Goal: Information Seeking & Learning: Check status

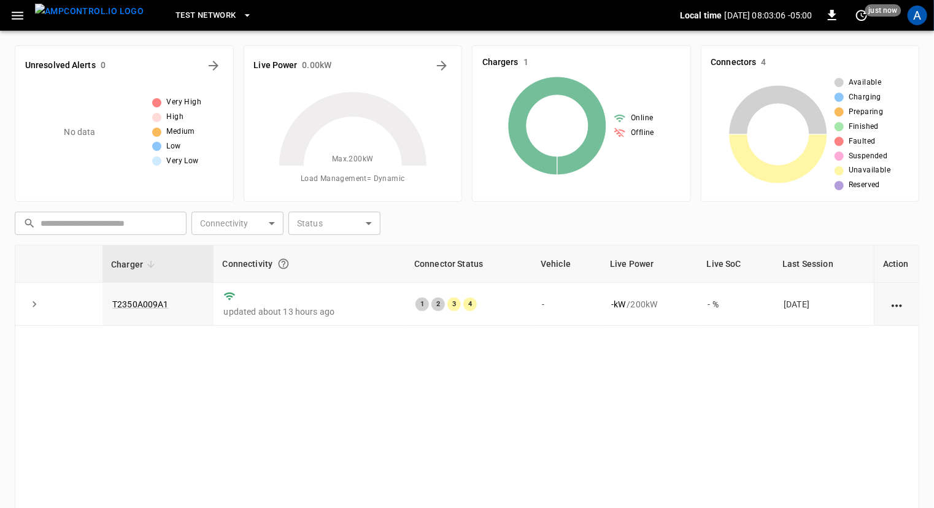
click at [241, 16] on icon "button" at bounding box center [247, 15] width 12 height 12
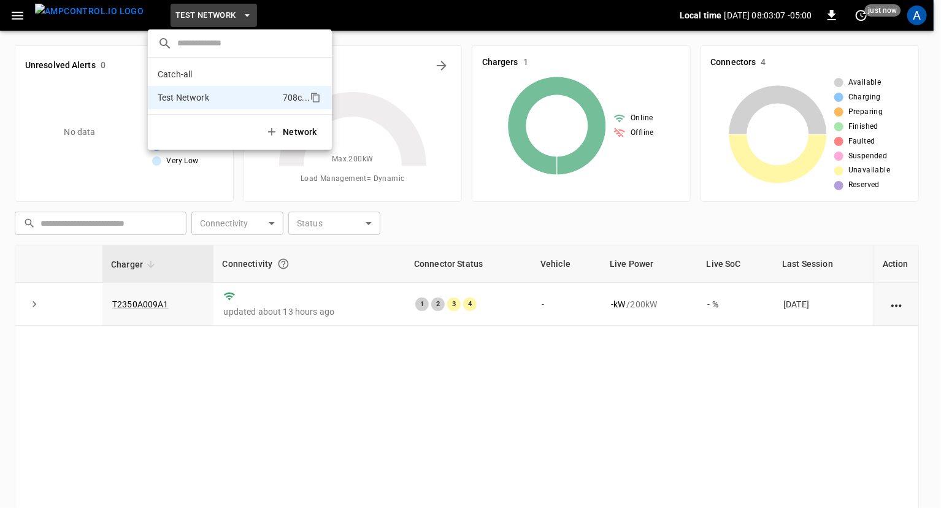
click at [222, 14] on div at bounding box center [470, 254] width 941 height 508
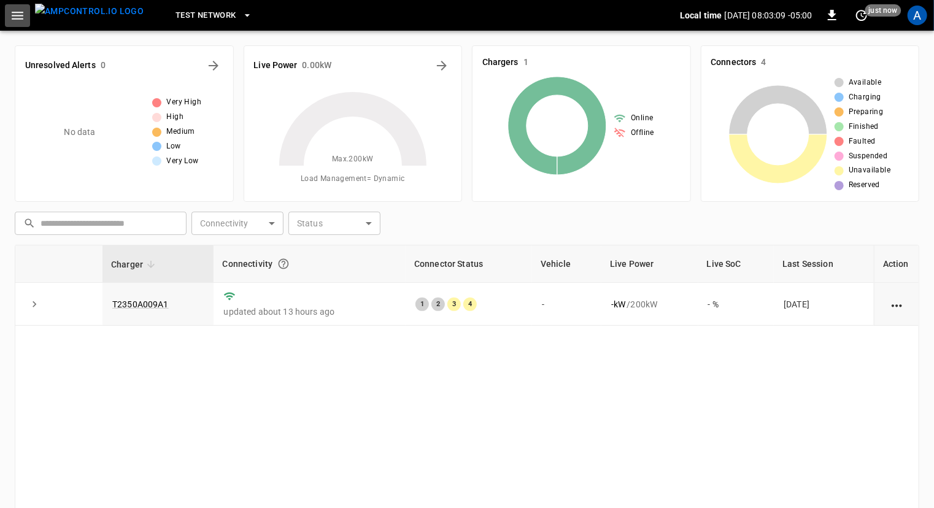
click at [22, 15] on icon "button" at bounding box center [18, 16] width 12 height 8
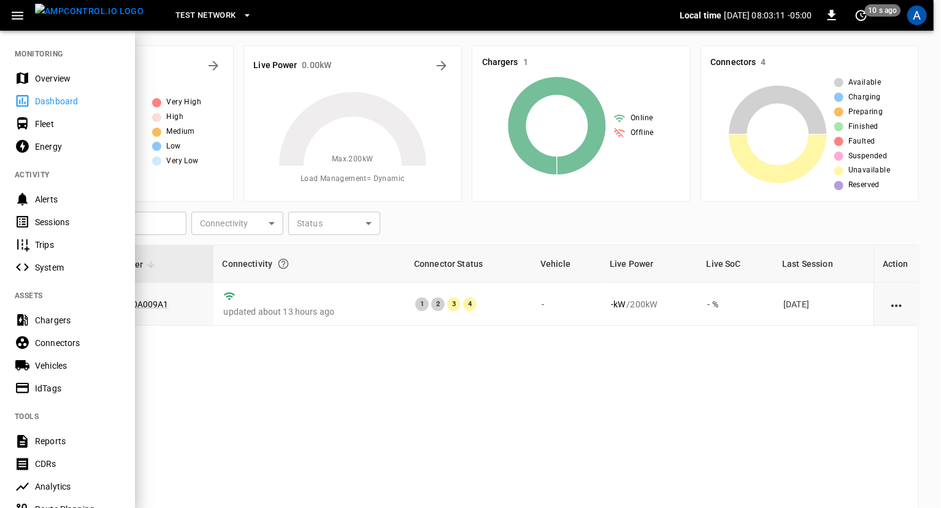
click at [68, 323] on div "Chargers" at bounding box center [77, 320] width 85 height 12
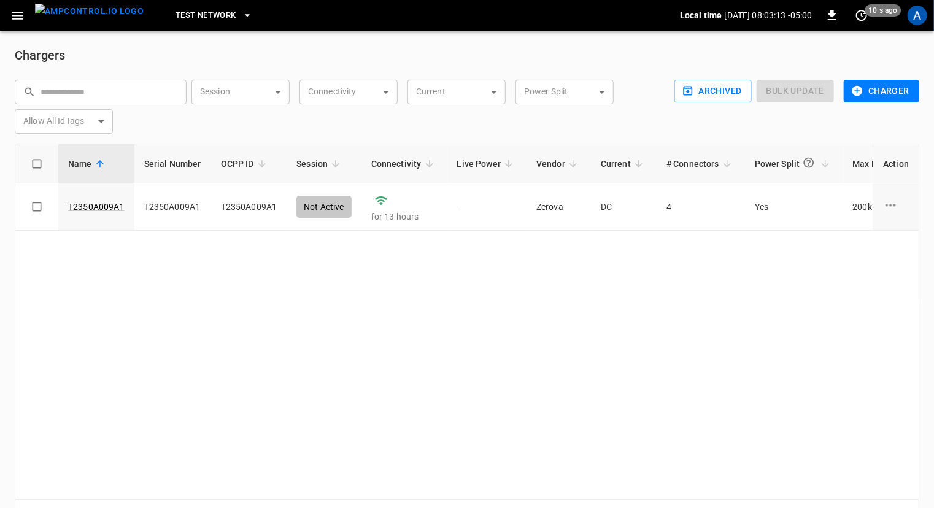
click at [885, 91] on button "Charger" at bounding box center [881, 91] width 75 height 23
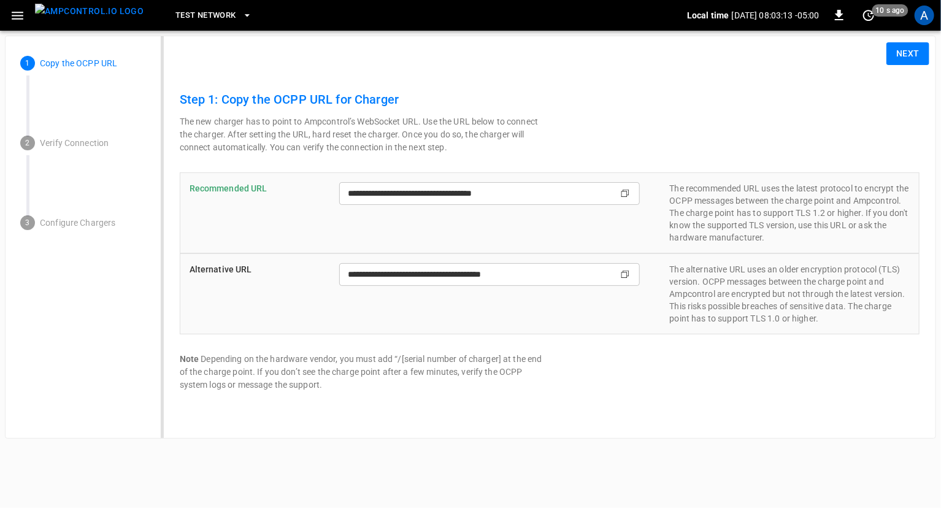
type input "**********"
click at [898, 55] on button "Next" at bounding box center [908, 53] width 43 height 23
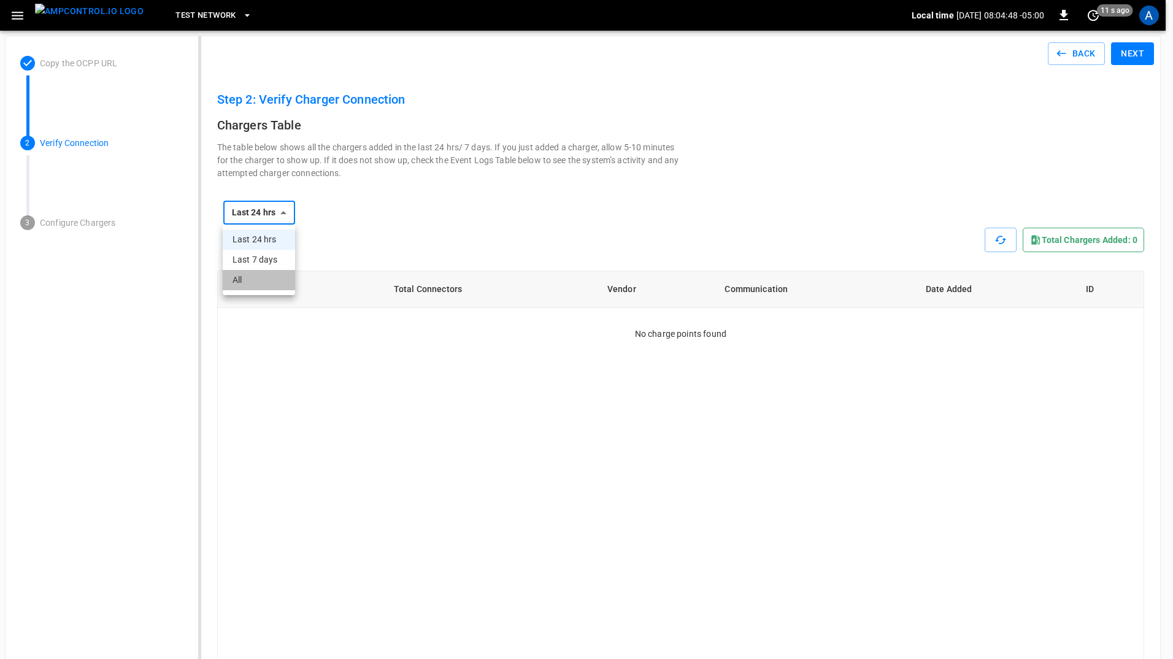
click at [244, 284] on li "All" at bounding box center [259, 280] width 72 height 20
type input "***"
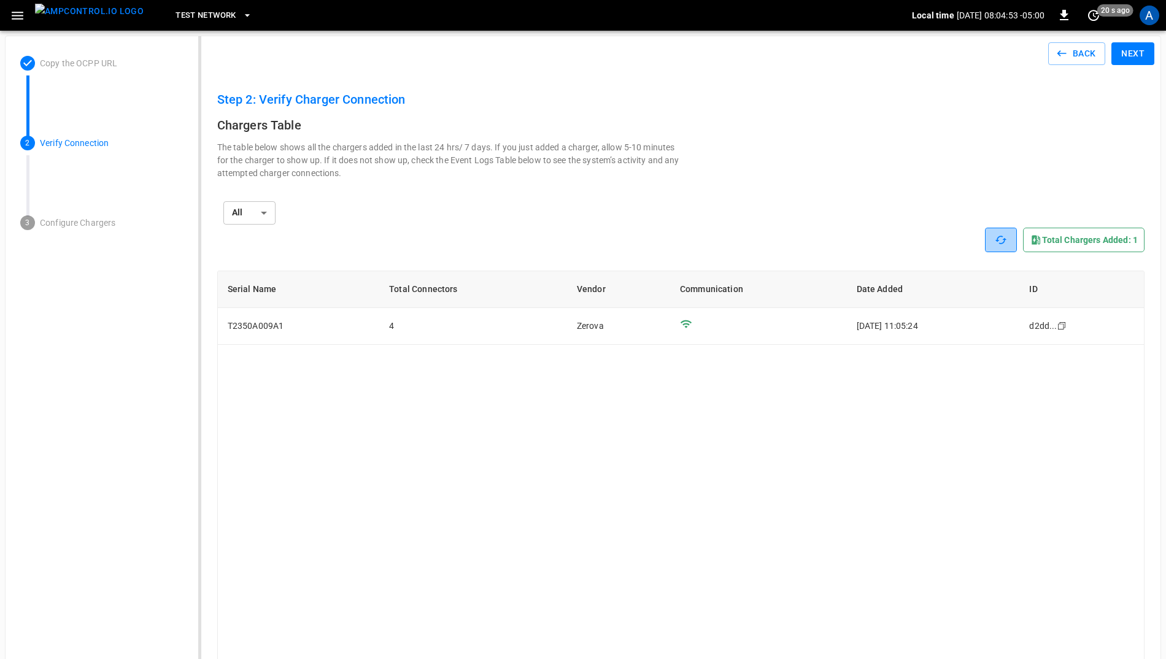
click at [940, 237] on icon "button" at bounding box center [1000, 240] width 12 height 12
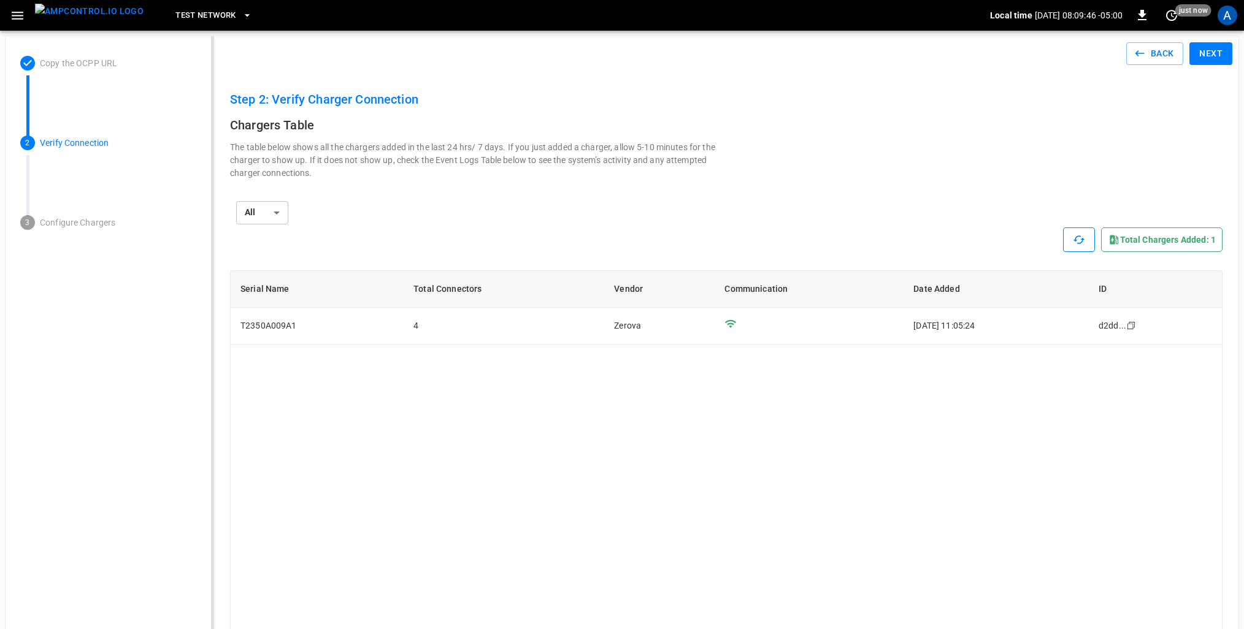
click at [22, 18] on icon "button" at bounding box center [18, 16] width 12 height 8
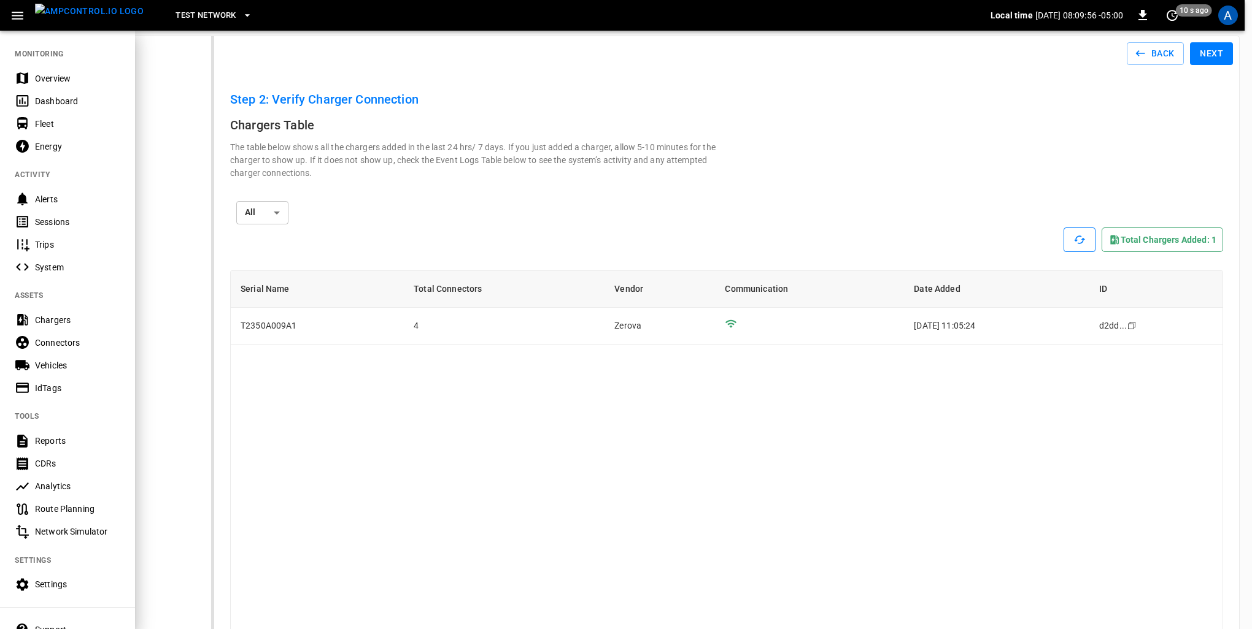
click at [42, 270] on div "System" at bounding box center [77, 267] width 85 height 12
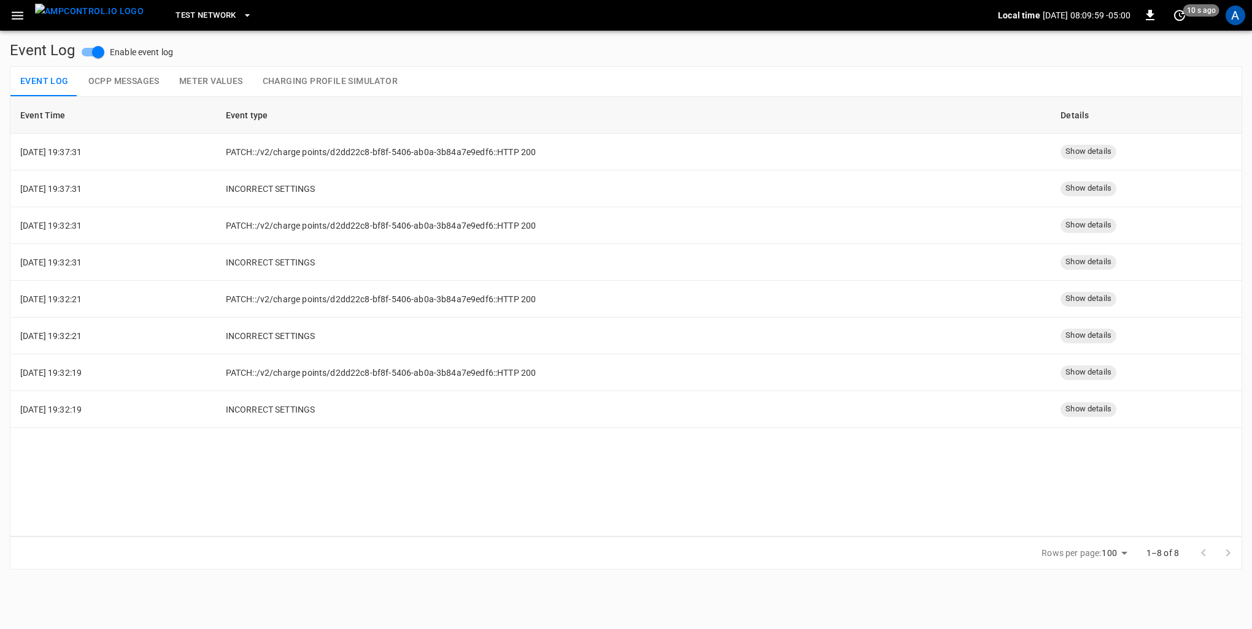
click at [109, 81] on button "OCPP Messages" at bounding box center [124, 81] width 91 height 29
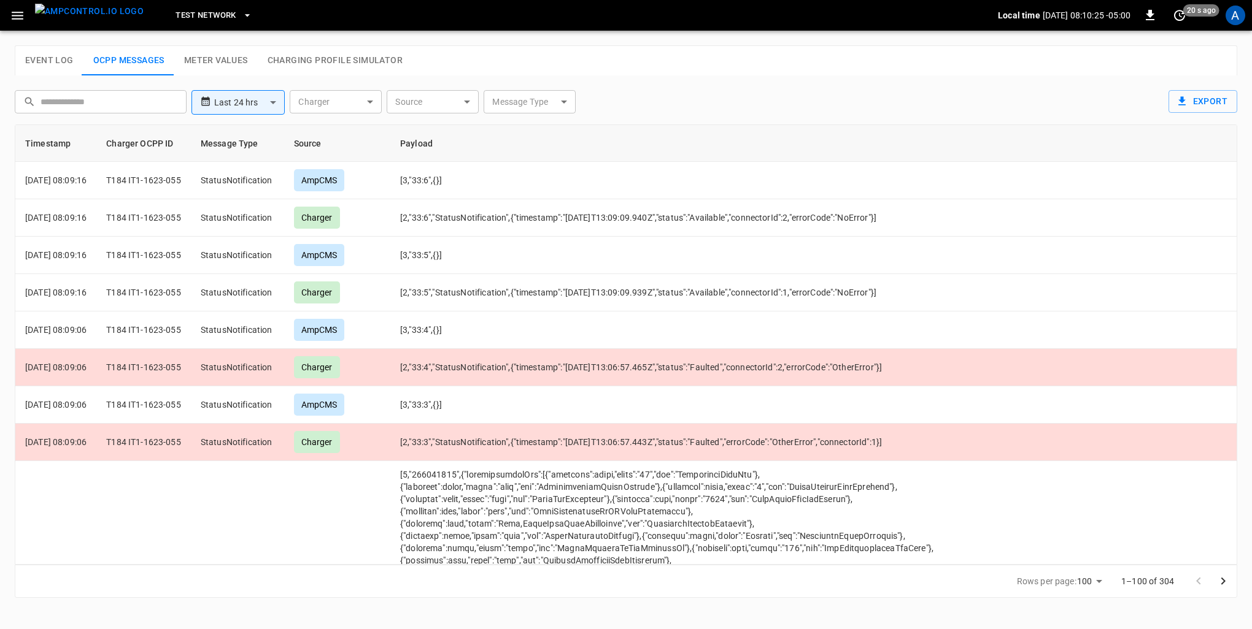
click at [15, 28] on div "Test Network Local time 2025-08-28 08:10:25 -05:00 0 20 s ago A" at bounding box center [626, 15] width 1252 height 31
click at [15, 13] on icon "button" at bounding box center [17, 15] width 15 height 15
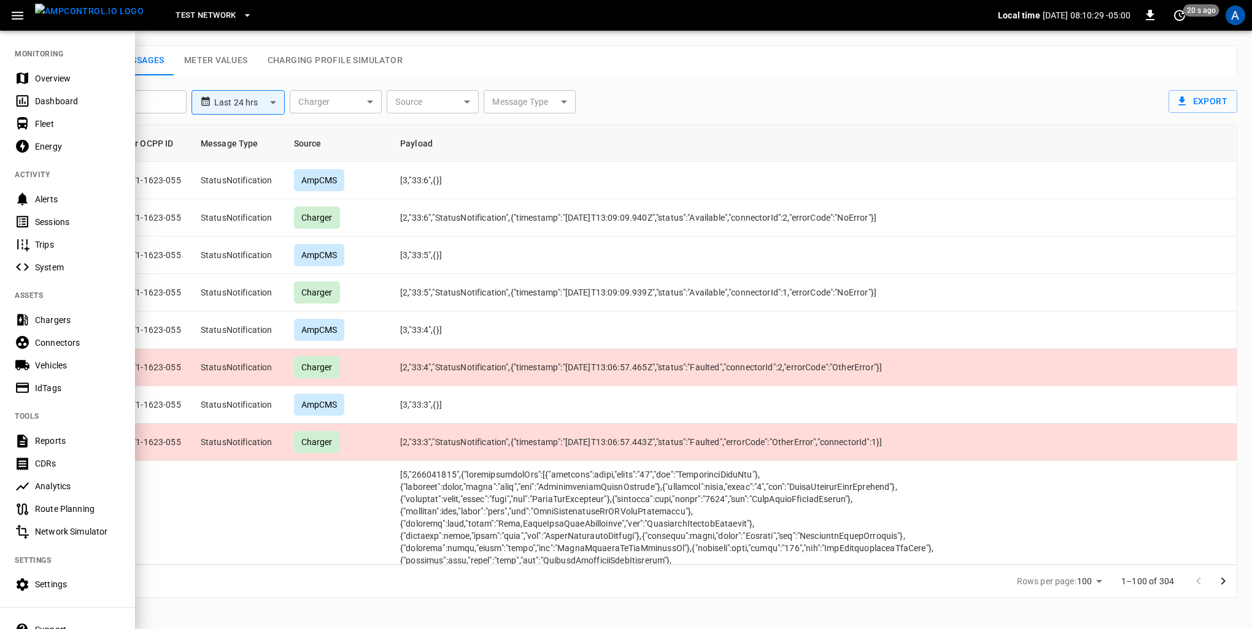
click at [180, 12] on span "Test Network" at bounding box center [205, 16] width 60 height 14
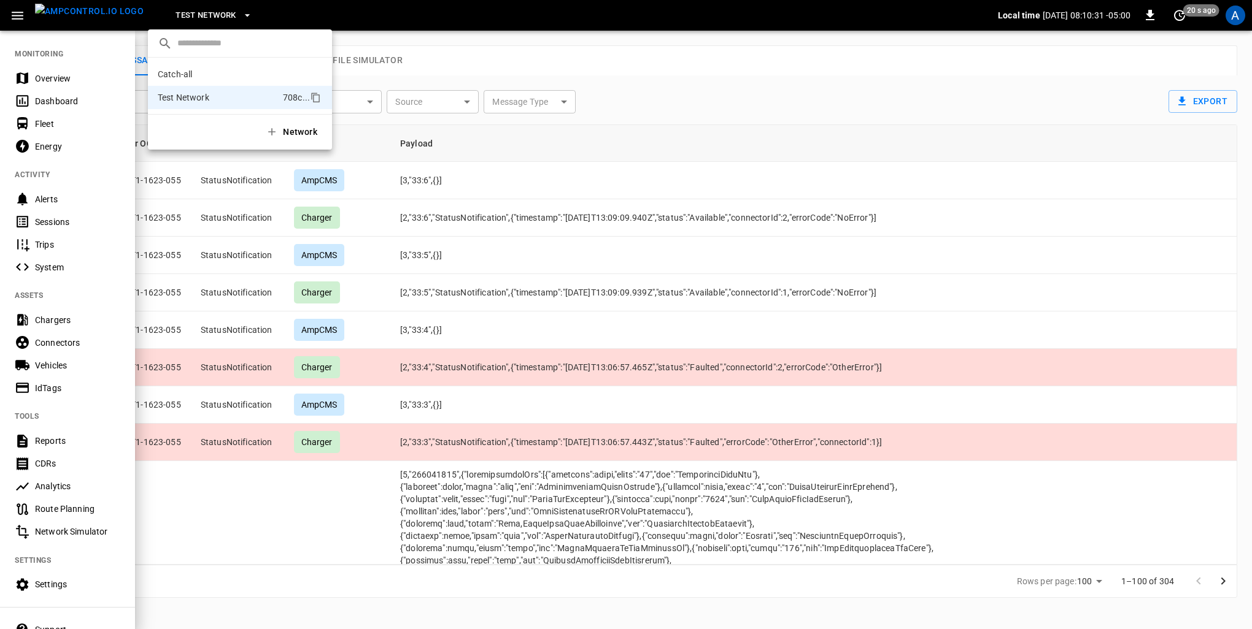
click at [181, 11] on div at bounding box center [626, 314] width 1252 height 629
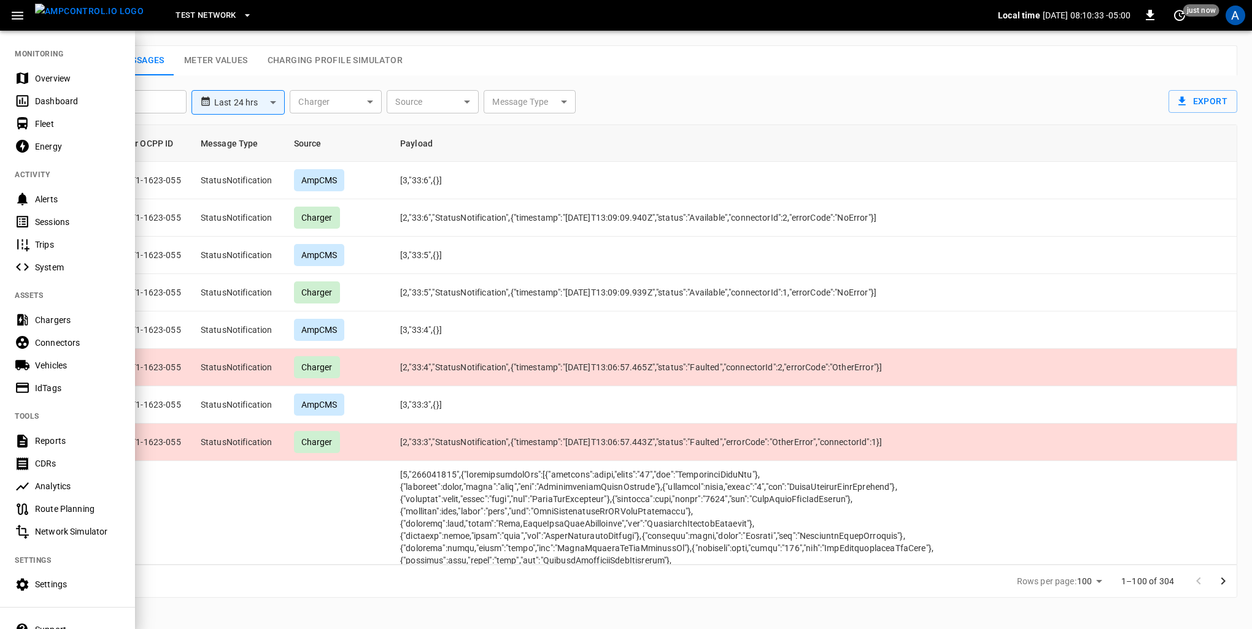
click at [69, 100] on div "Dashboard" at bounding box center [77, 101] width 85 height 12
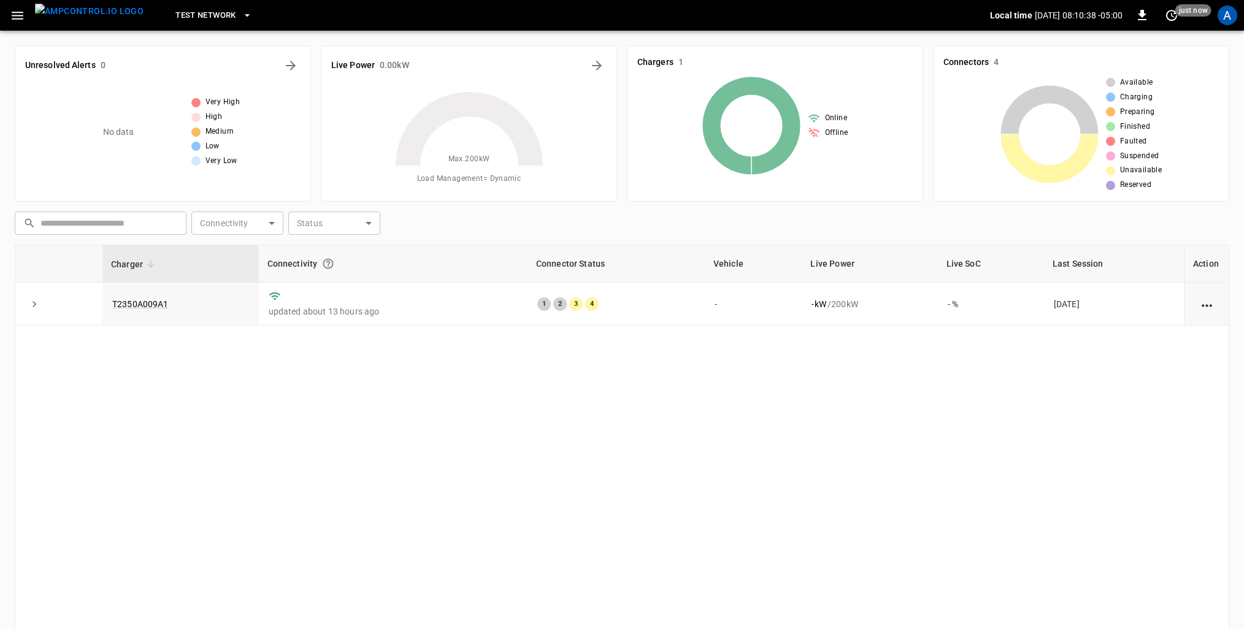
click at [23, 18] on icon "button" at bounding box center [17, 15] width 15 height 15
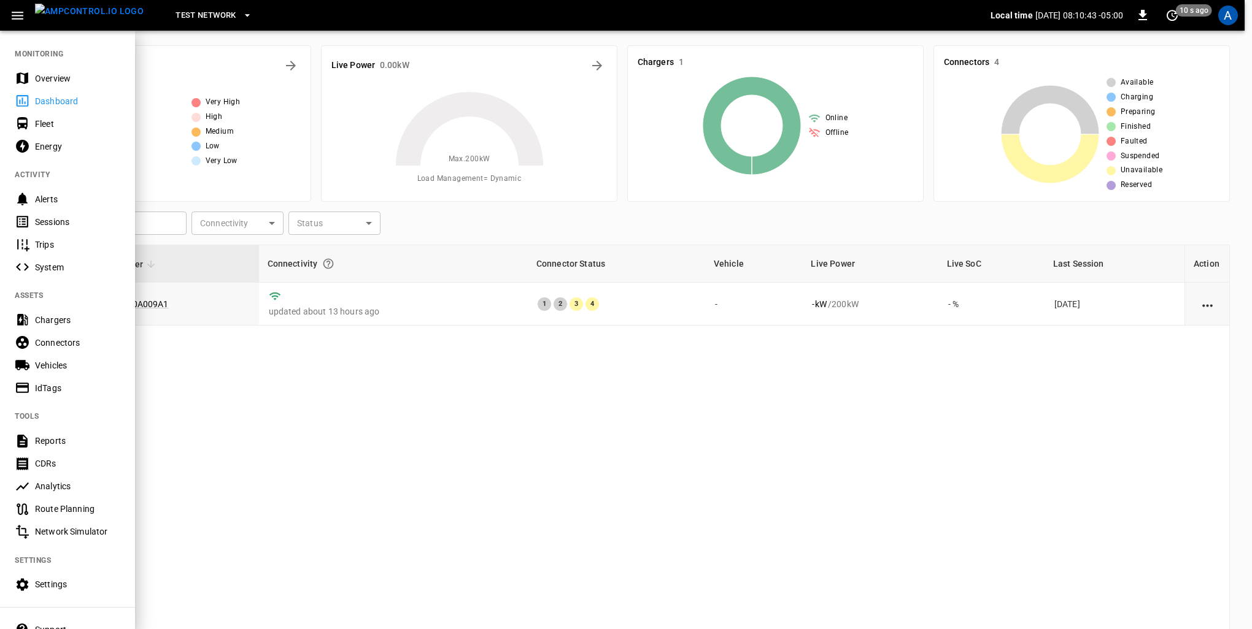
click at [298, 363] on div at bounding box center [626, 314] width 1252 height 629
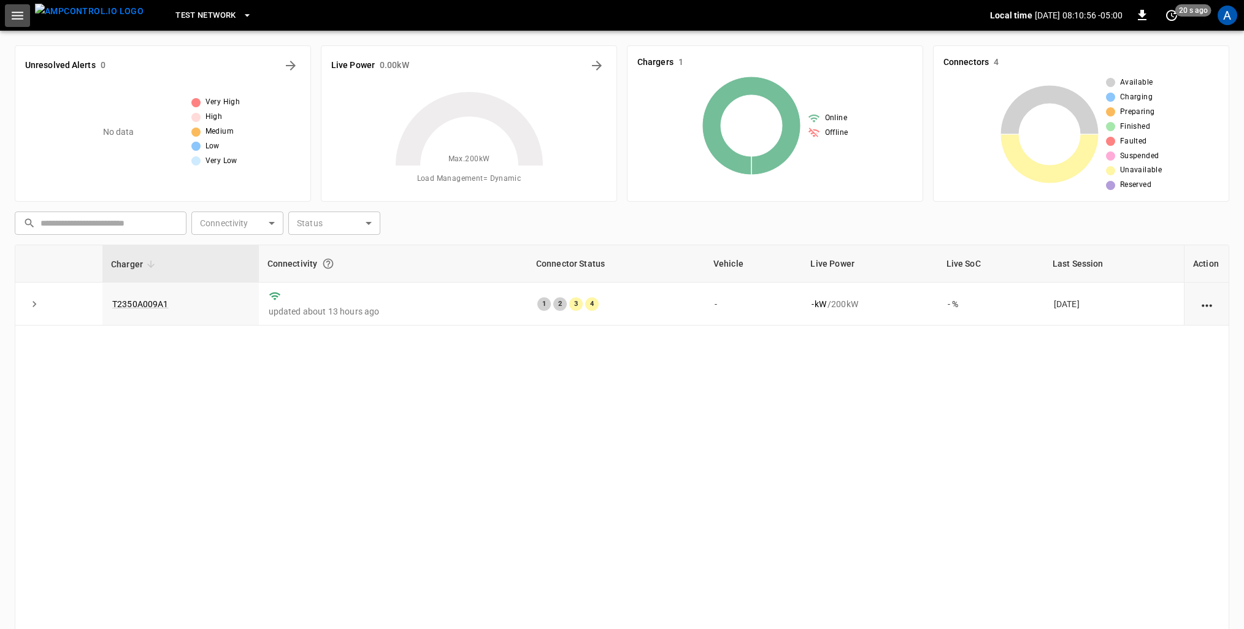
click at [7, 12] on button "button" at bounding box center [17, 15] width 25 height 23
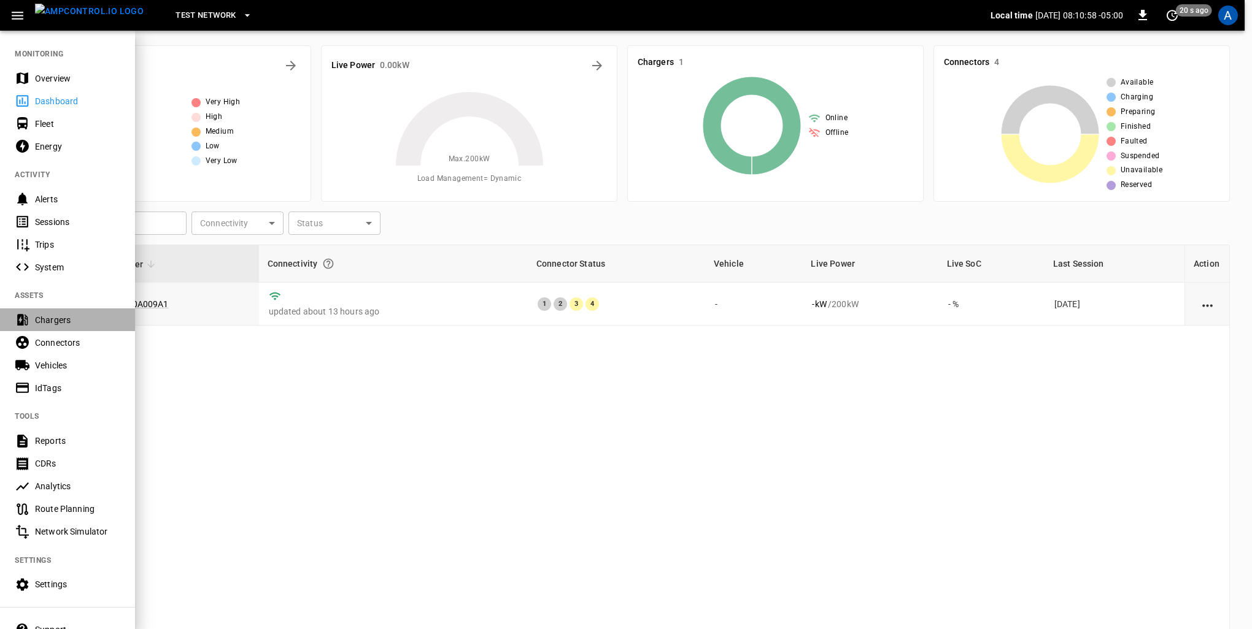
click at [53, 321] on div "Chargers" at bounding box center [77, 320] width 85 height 12
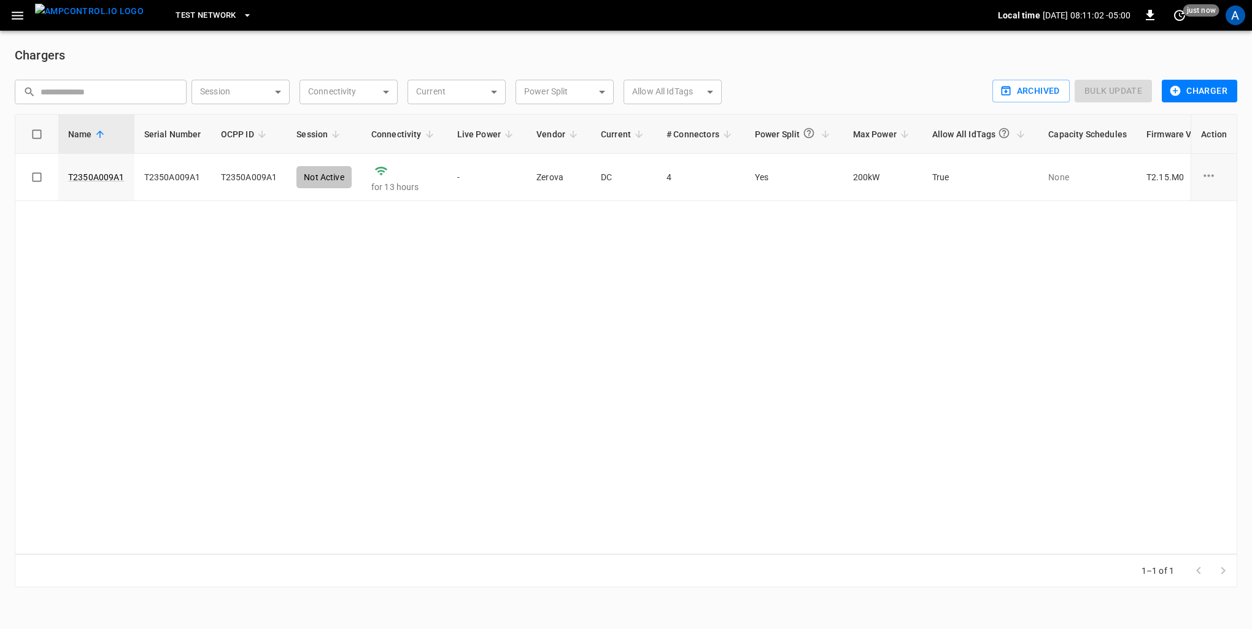
click at [178, 9] on span "Test Network" at bounding box center [205, 16] width 60 height 14
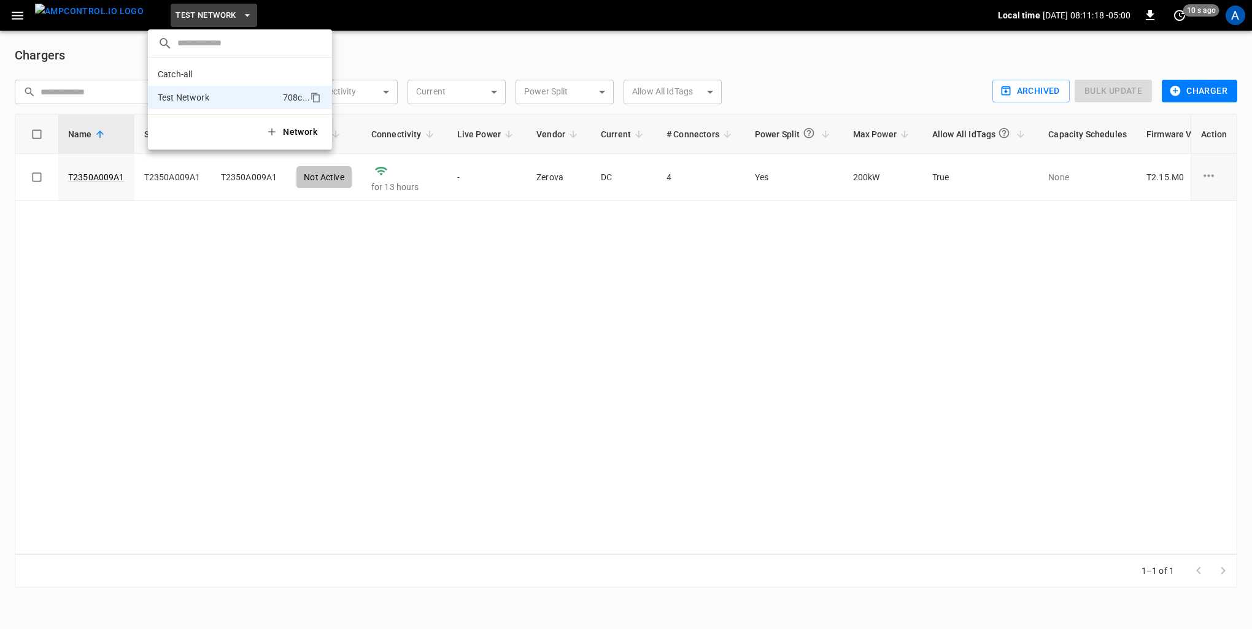
click at [940, 96] on div at bounding box center [626, 314] width 1252 height 629
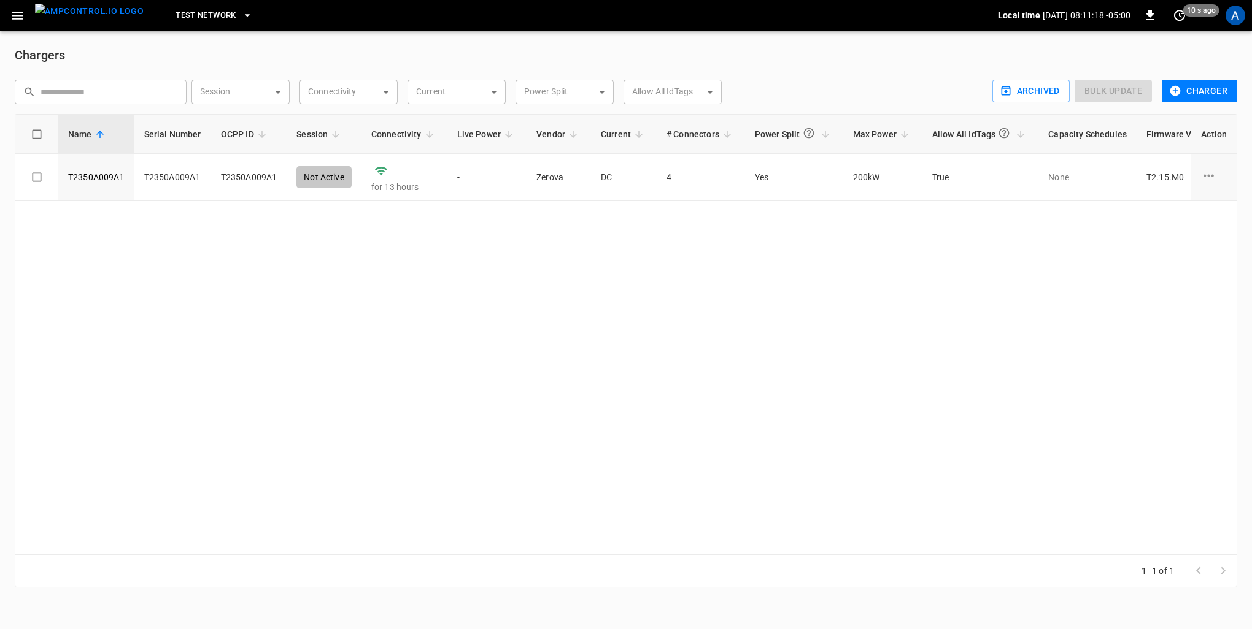
click at [940, 92] on button "Charger" at bounding box center [1198, 91] width 75 height 23
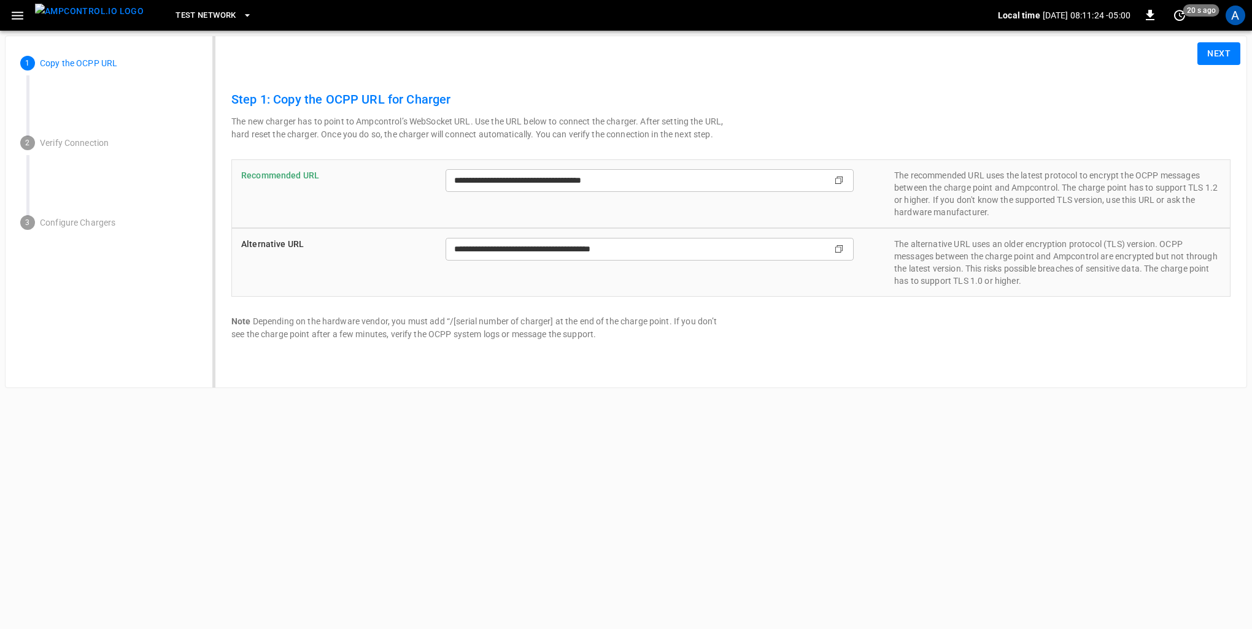
click at [940, 52] on button "Next" at bounding box center [1218, 53] width 43 height 23
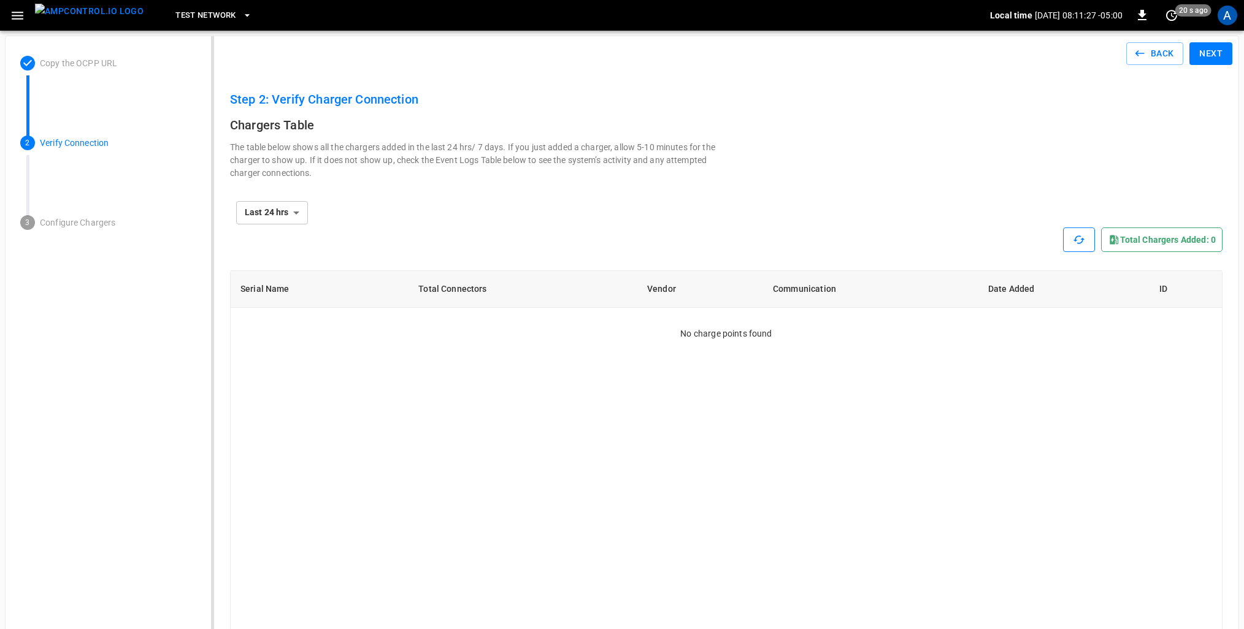
click at [940, 241] on button "button" at bounding box center [1079, 240] width 32 height 25
click at [940, 240] on button "button" at bounding box center [1079, 240] width 32 height 25
click at [940, 51] on button "Back" at bounding box center [1155, 53] width 58 height 23
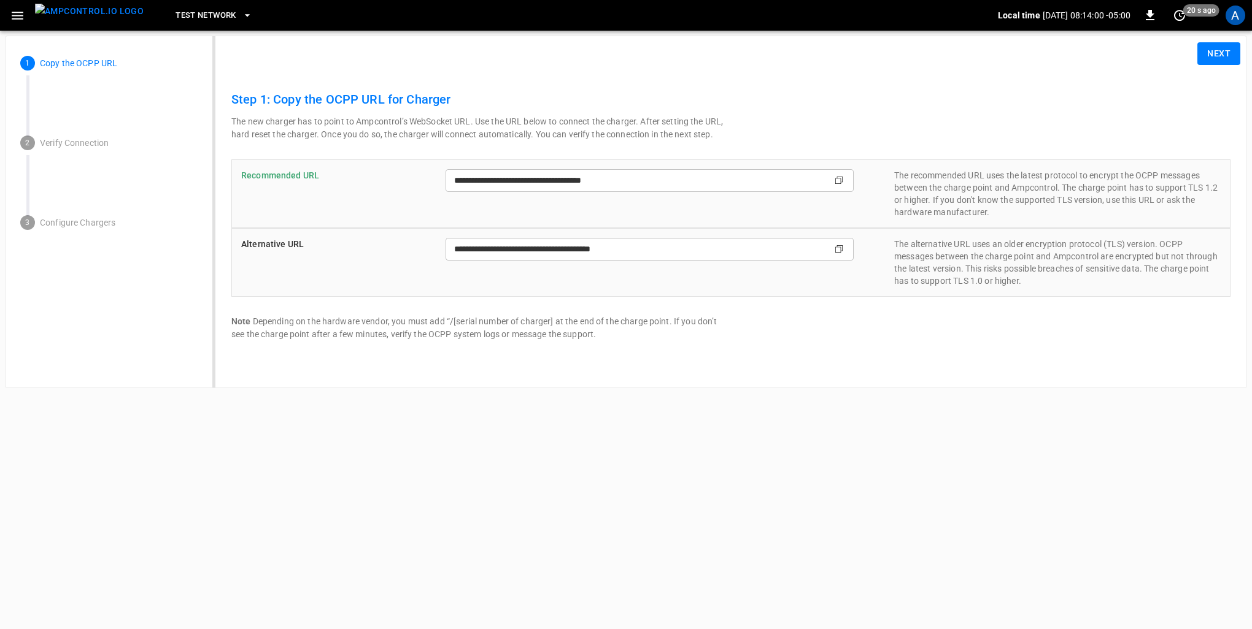
click at [233, 13] on button "Test Network" at bounding box center [214, 16] width 86 height 24
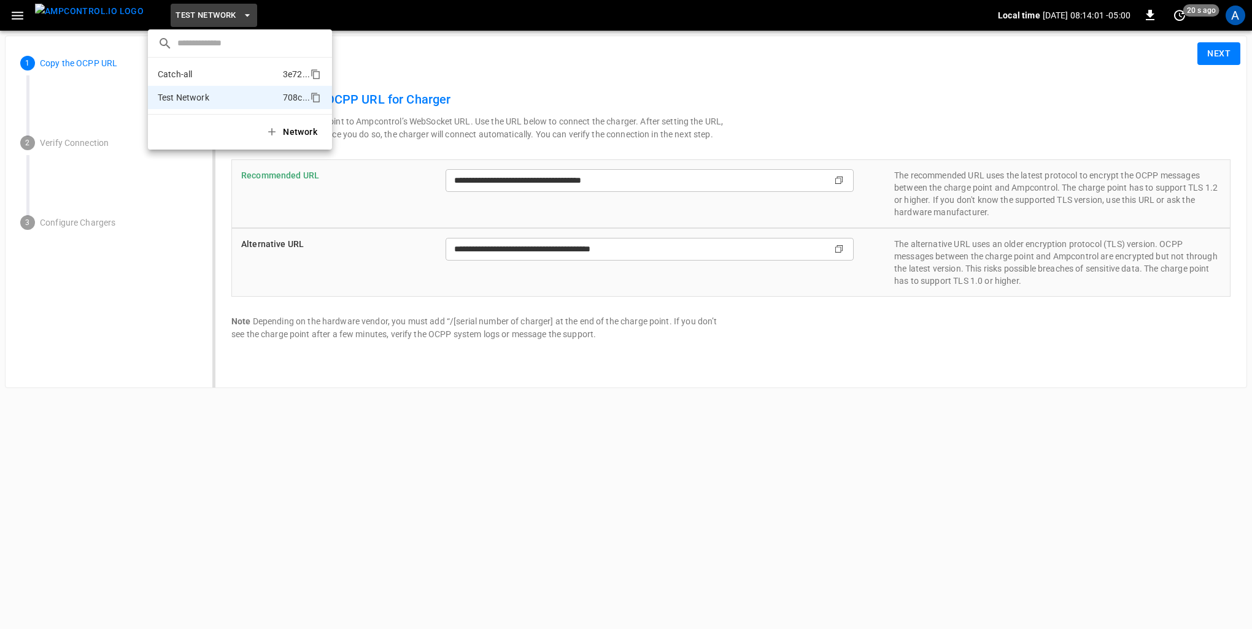
click at [217, 72] on li "Catch-all 3e72 ..." at bounding box center [240, 74] width 184 height 23
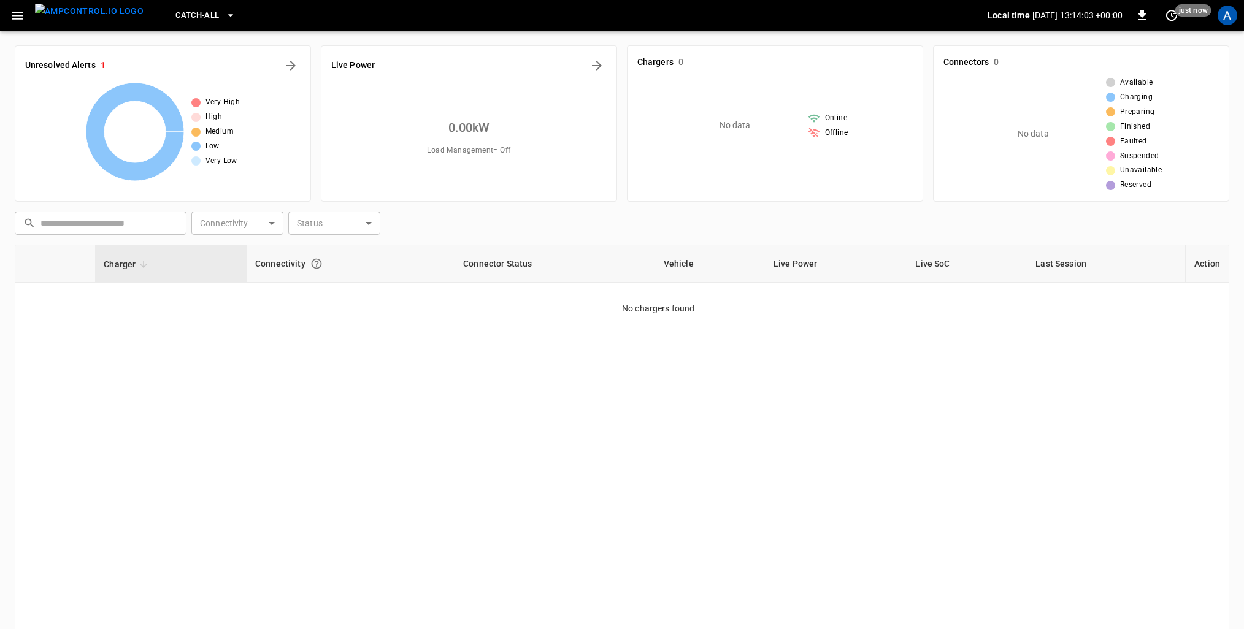
click at [385, 361] on div "Charger Connectivity Connector Status Vehicle Live Power Live SoC Last Session …" at bounding box center [622, 465] width 1215 height 440
click at [225, 16] on icon "button" at bounding box center [231, 15] width 12 height 12
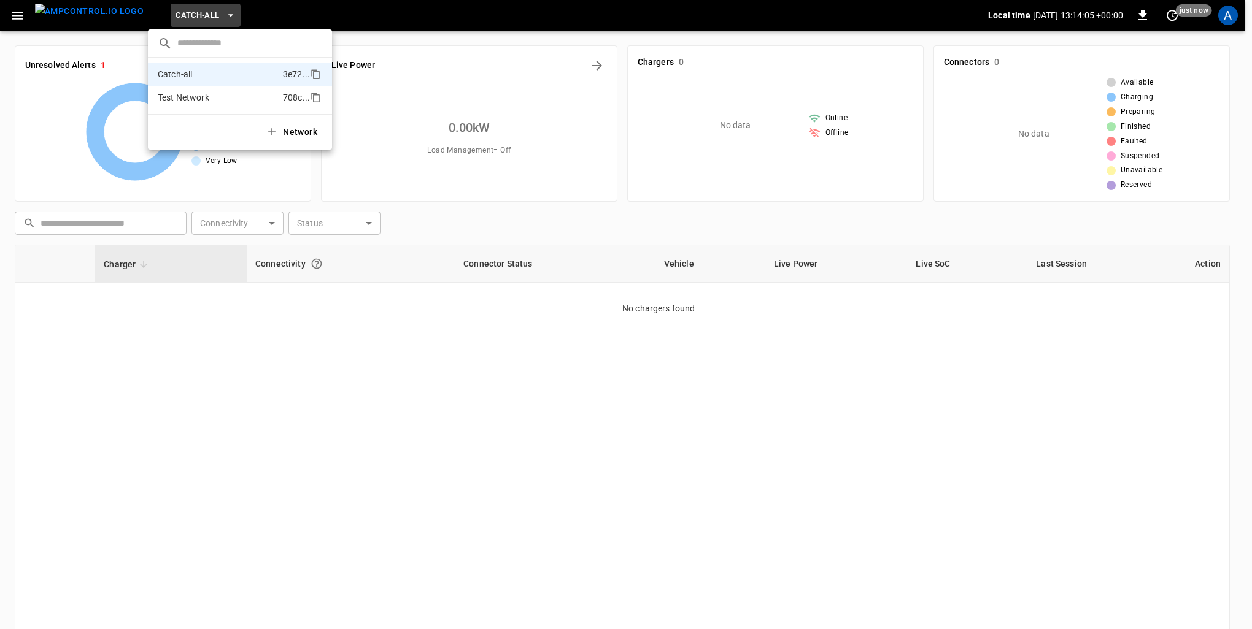
click at [237, 103] on li "Test Network 708c ..." at bounding box center [240, 97] width 184 height 23
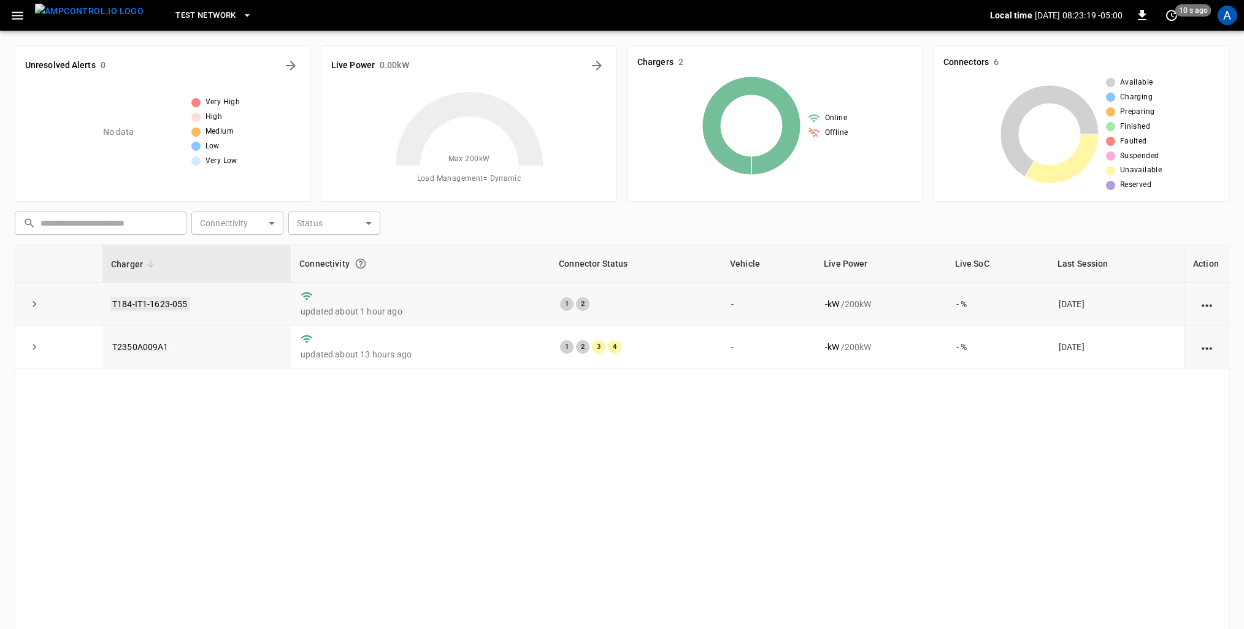
click at [129, 304] on link "T184-IT1-1623-055" at bounding box center [150, 304] width 80 height 15
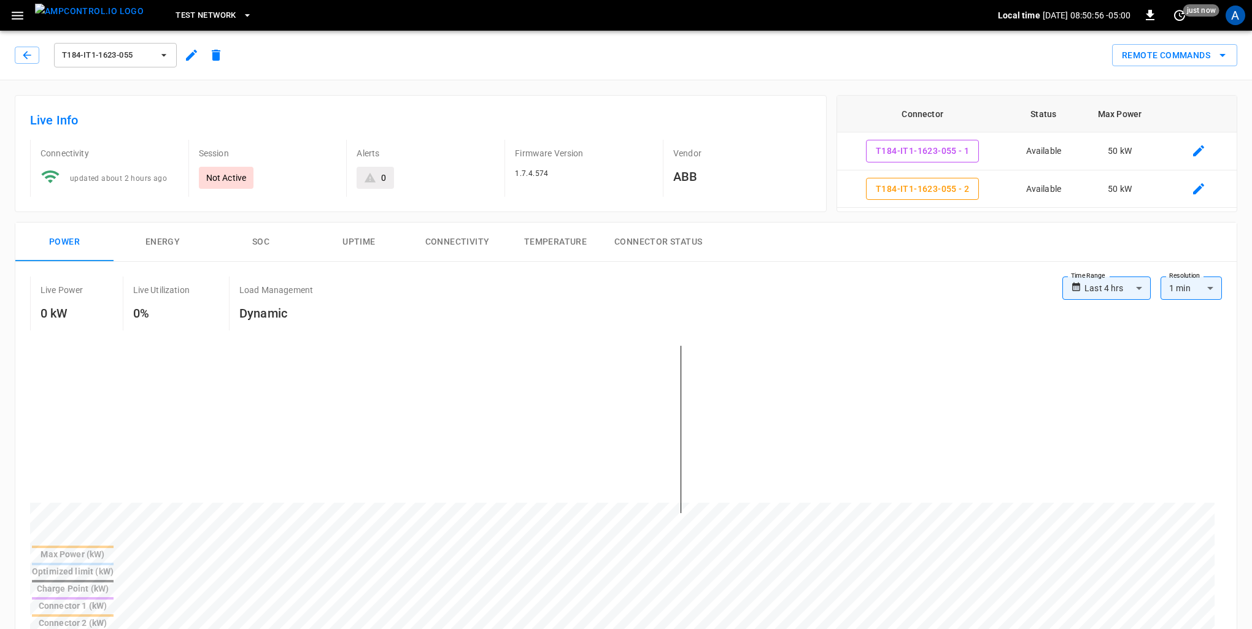
click at [940, 287] on body "**********" at bounding box center [626, 627] width 1252 height 1255
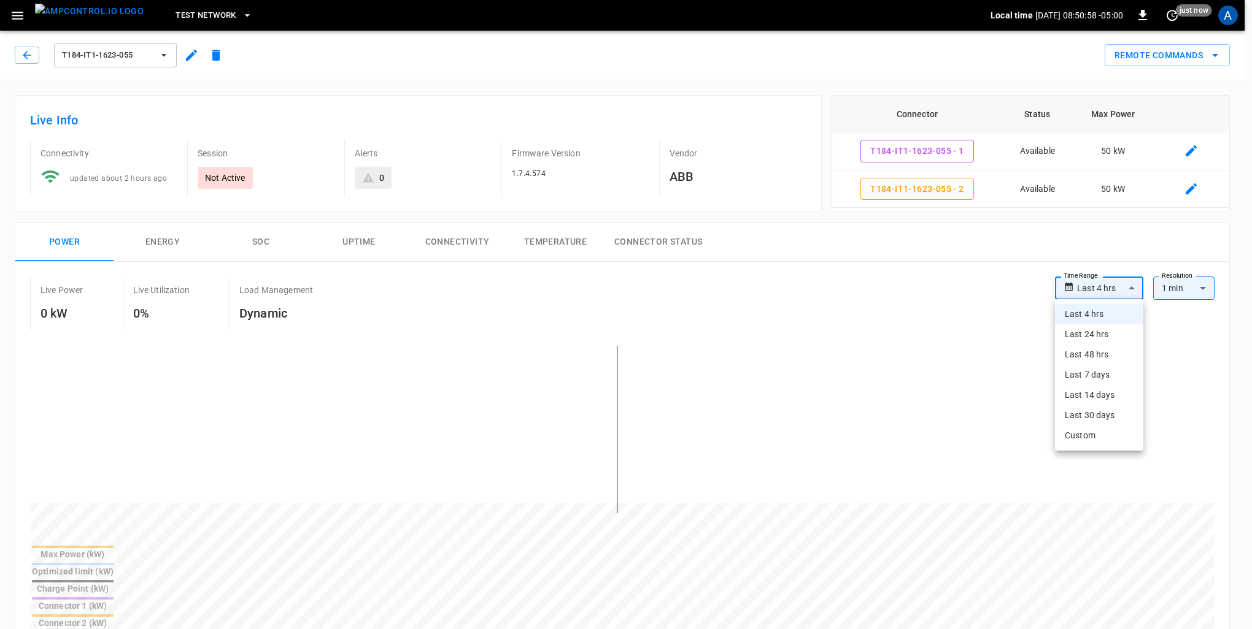
click at [940, 416] on li "Last 30 days" at bounding box center [1099, 416] width 88 height 20
type input "**********"
type input "**"
type input "**********"
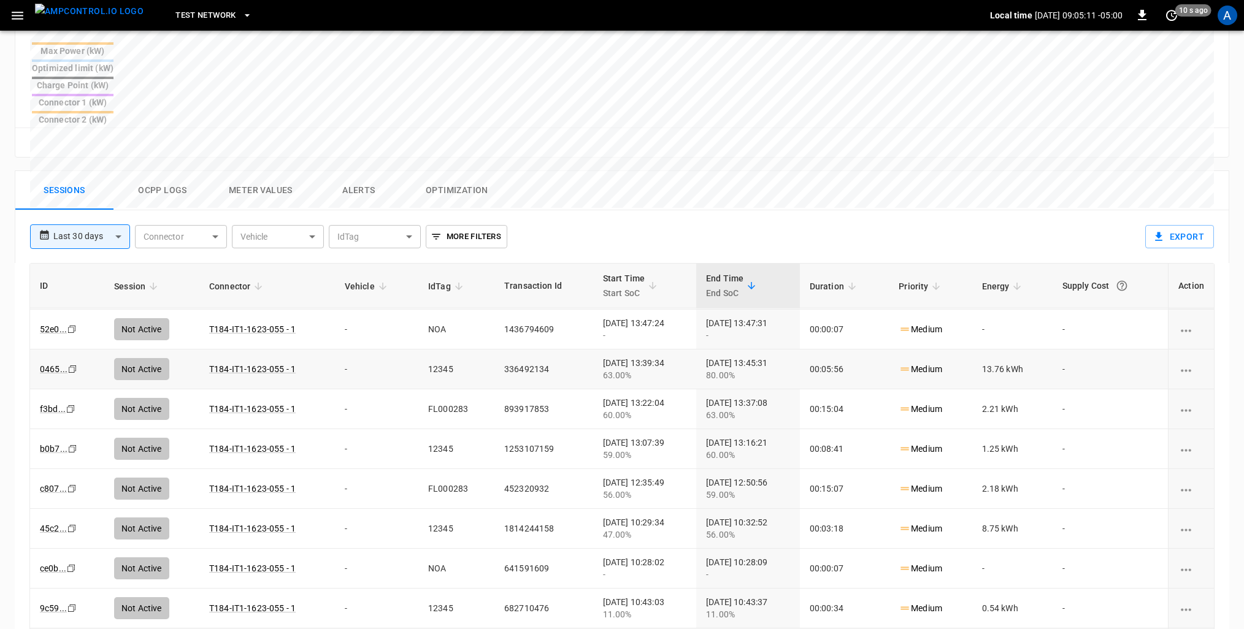
scroll to position [565, 0]
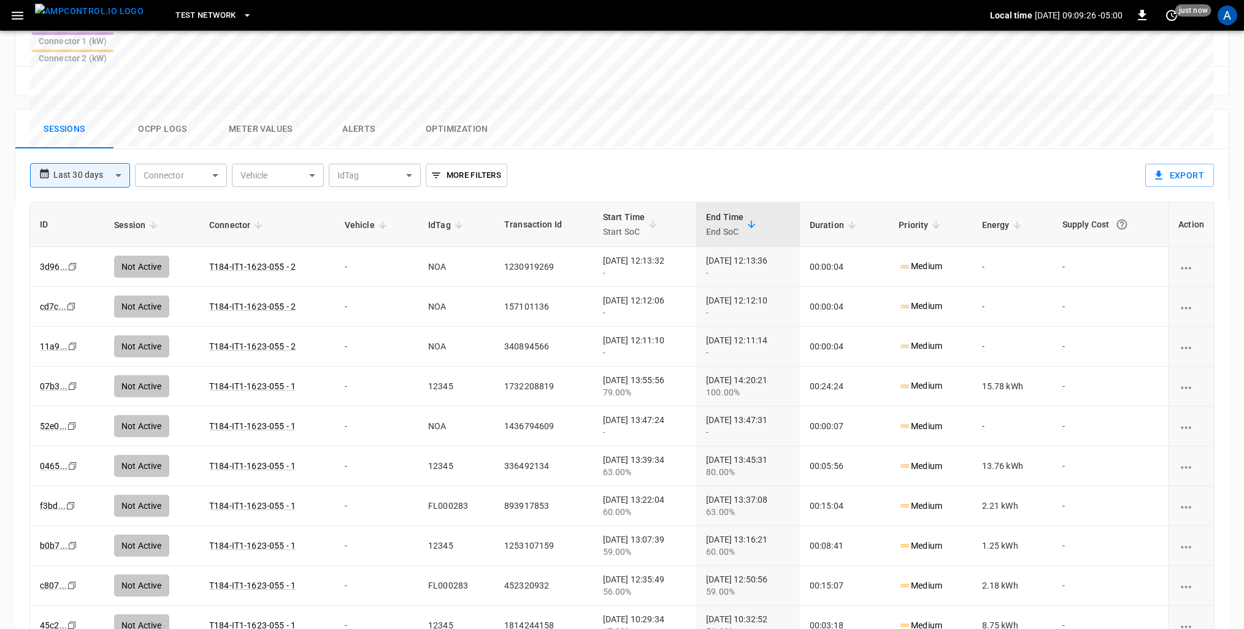
scroll to position [158, 0]
click at [161, 110] on button "Ocpp logs" at bounding box center [162, 129] width 98 height 39
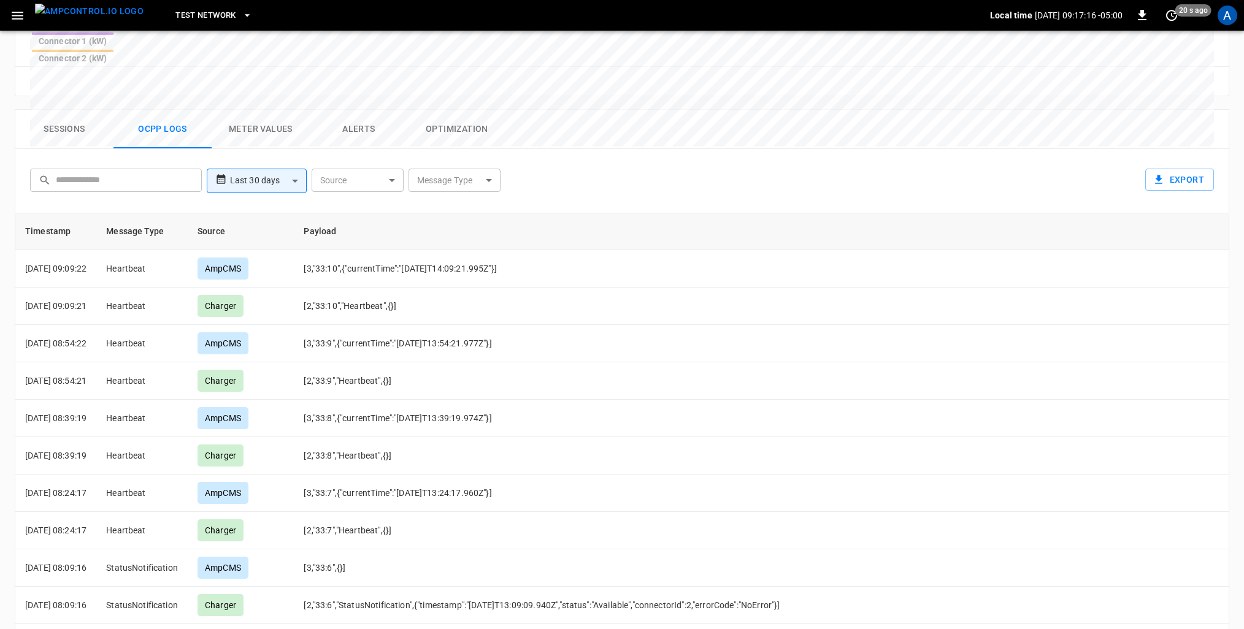
click at [71, 110] on button "Sessions" at bounding box center [64, 129] width 98 height 39
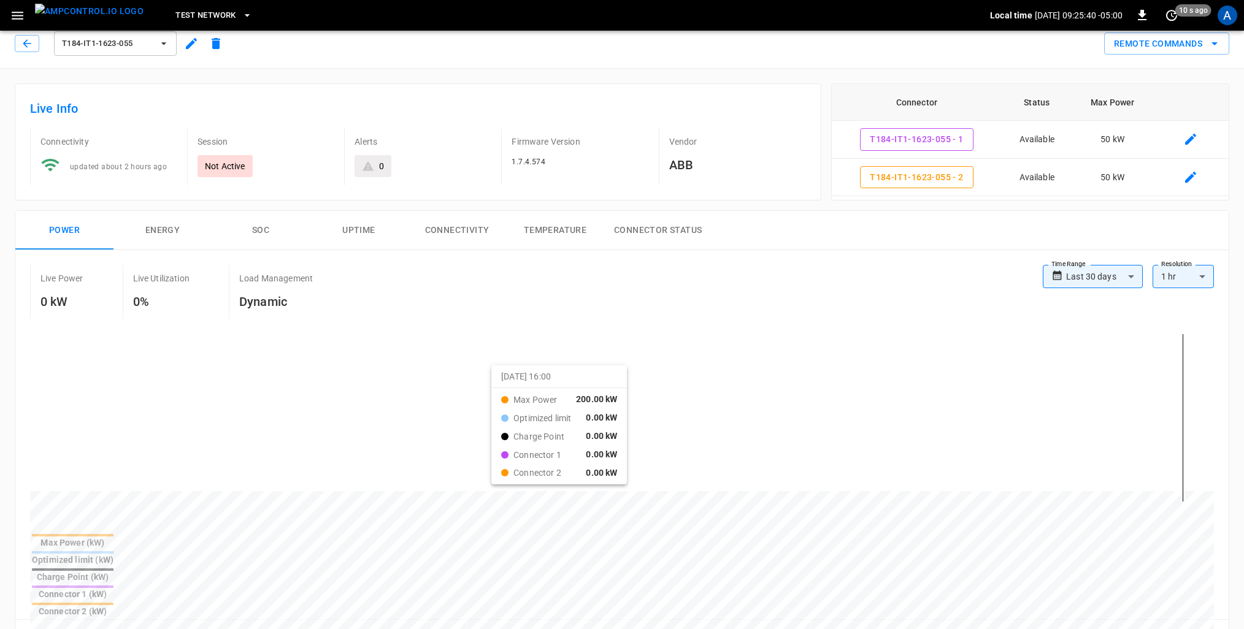
scroll to position [0, 0]
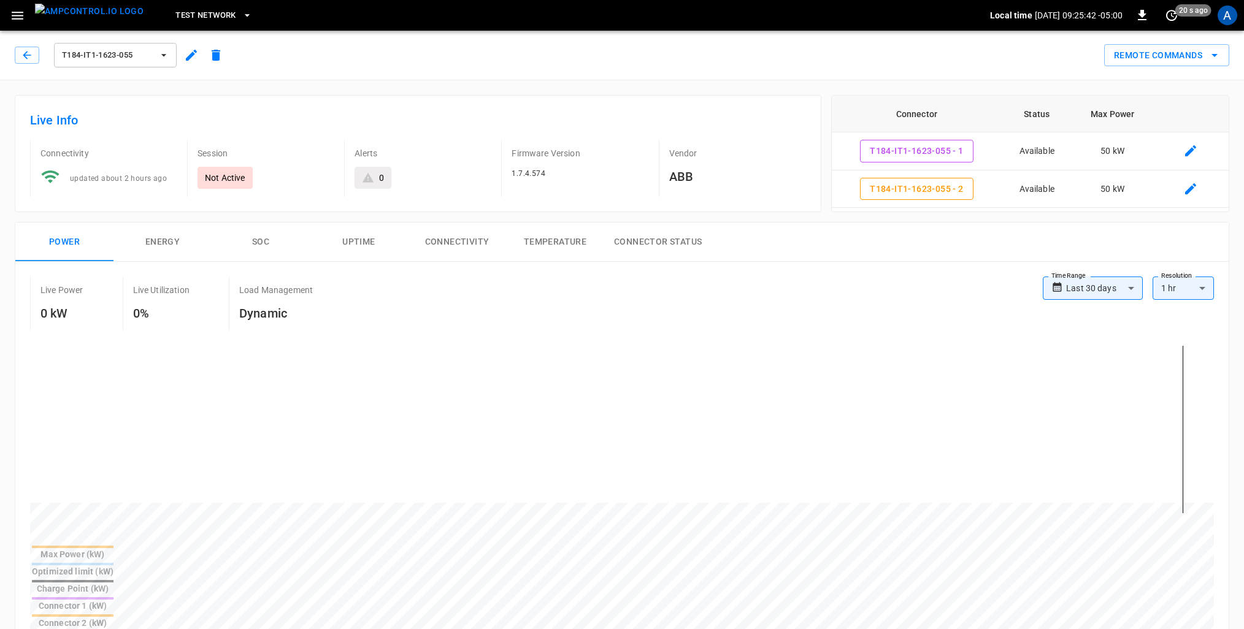
click at [170, 240] on button "Energy" at bounding box center [162, 242] width 98 height 39
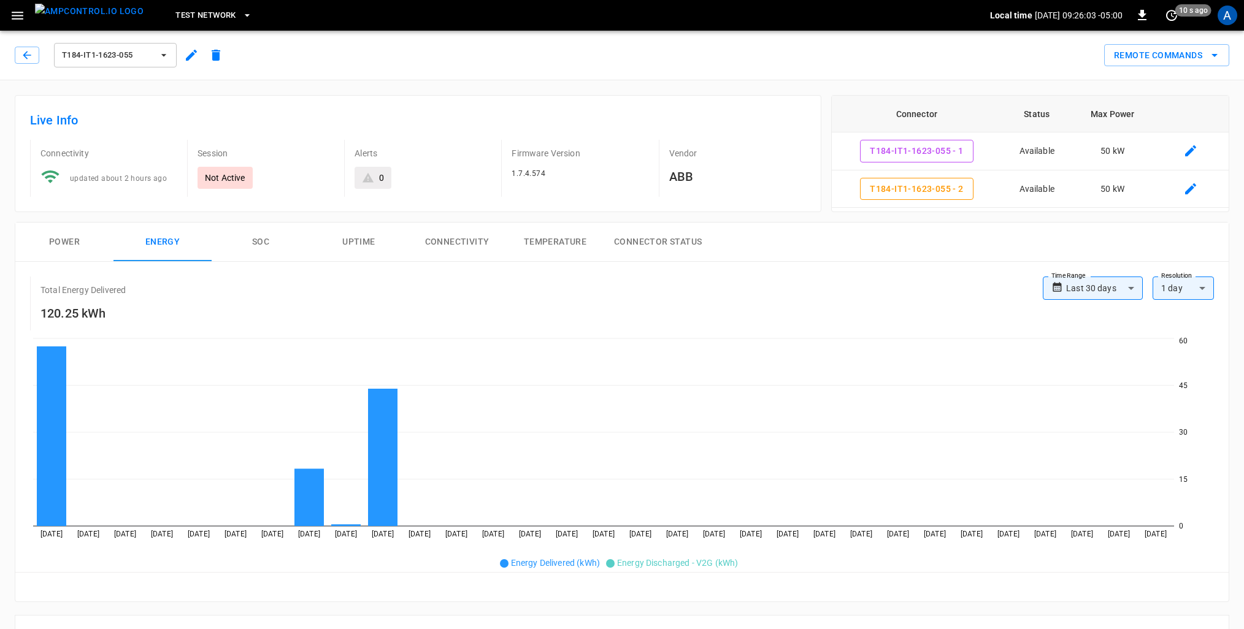
click at [265, 248] on button "SOC" at bounding box center [261, 242] width 98 height 39
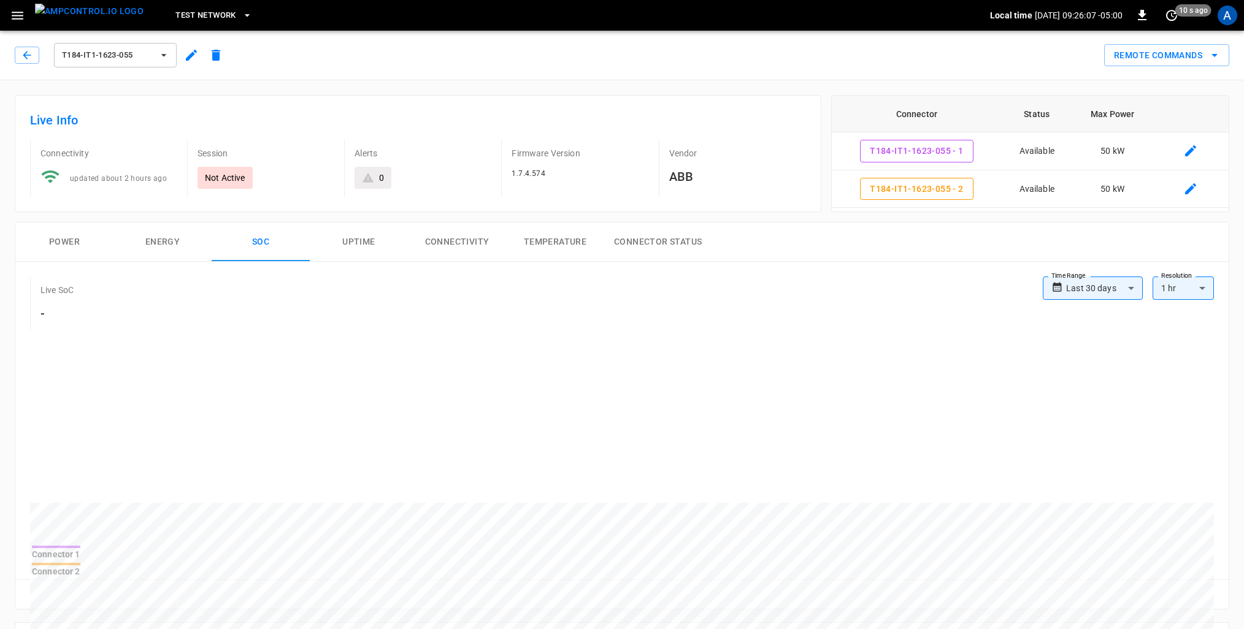
click at [343, 233] on button "Uptime" at bounding box center [359, 242] width 98 height 39
click at [428, 240] on button "Connectivity" at bounding box center [457, 242] width 98 height 39
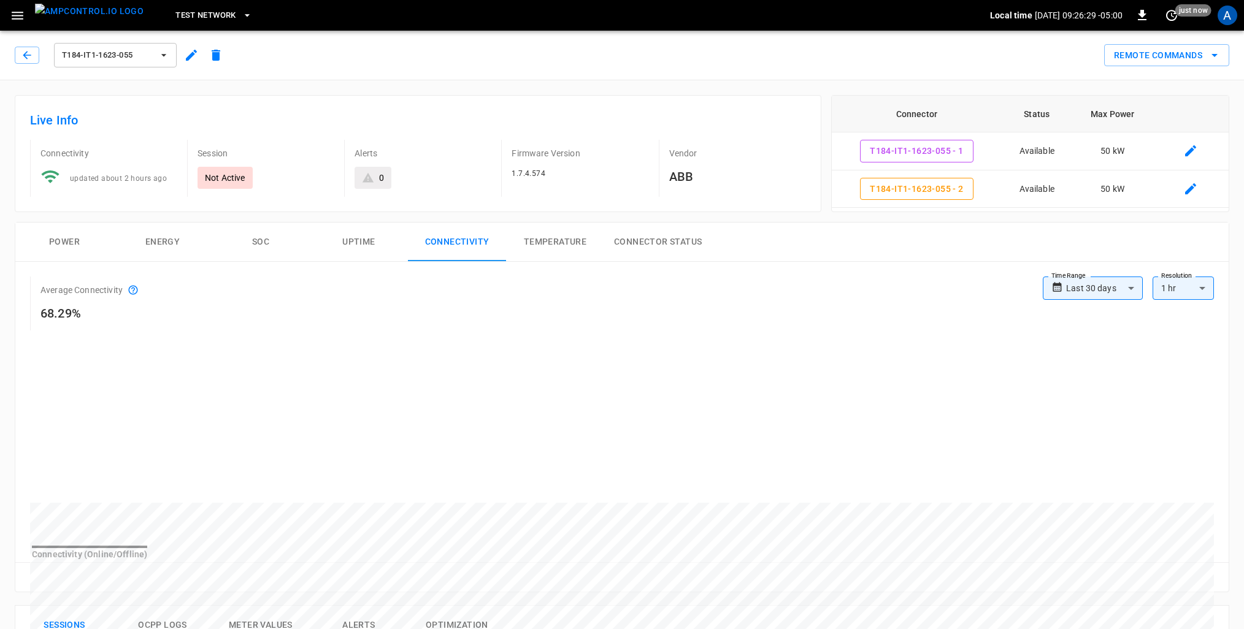
click at [209, 14] on span "Test Network" at bounding box center [205, 16] width 60 height 14
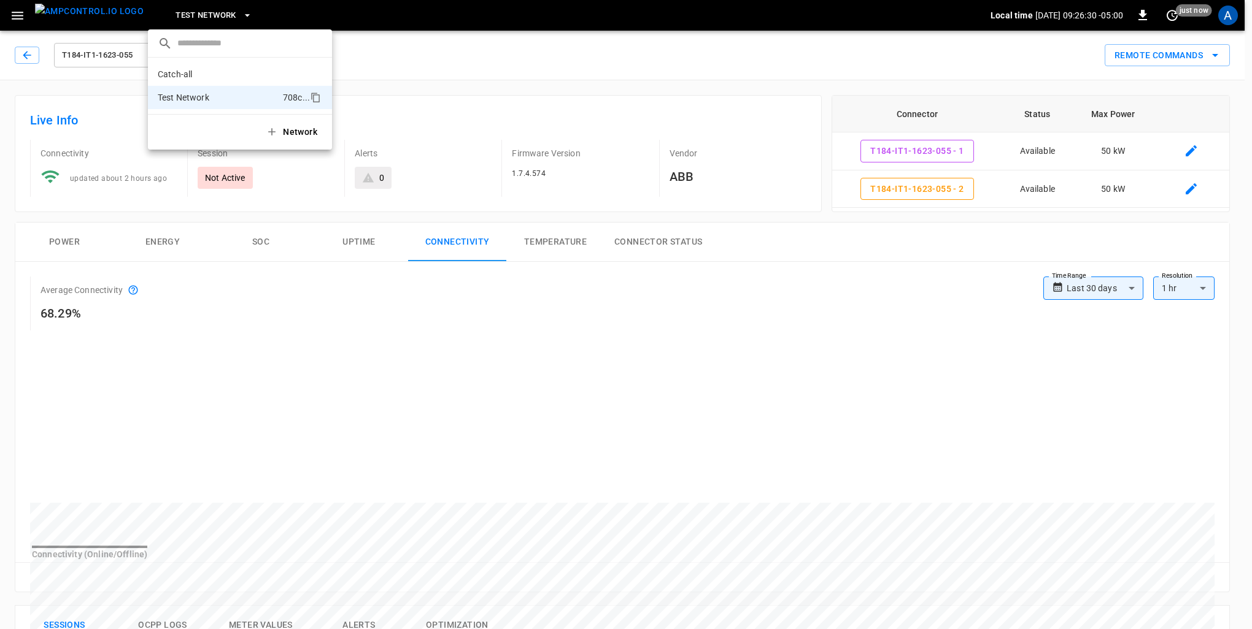
click at [209, 14] on div at bounding box center [626, 314] width 1252 height 629
